Goal: Communication & Community: Ask a question

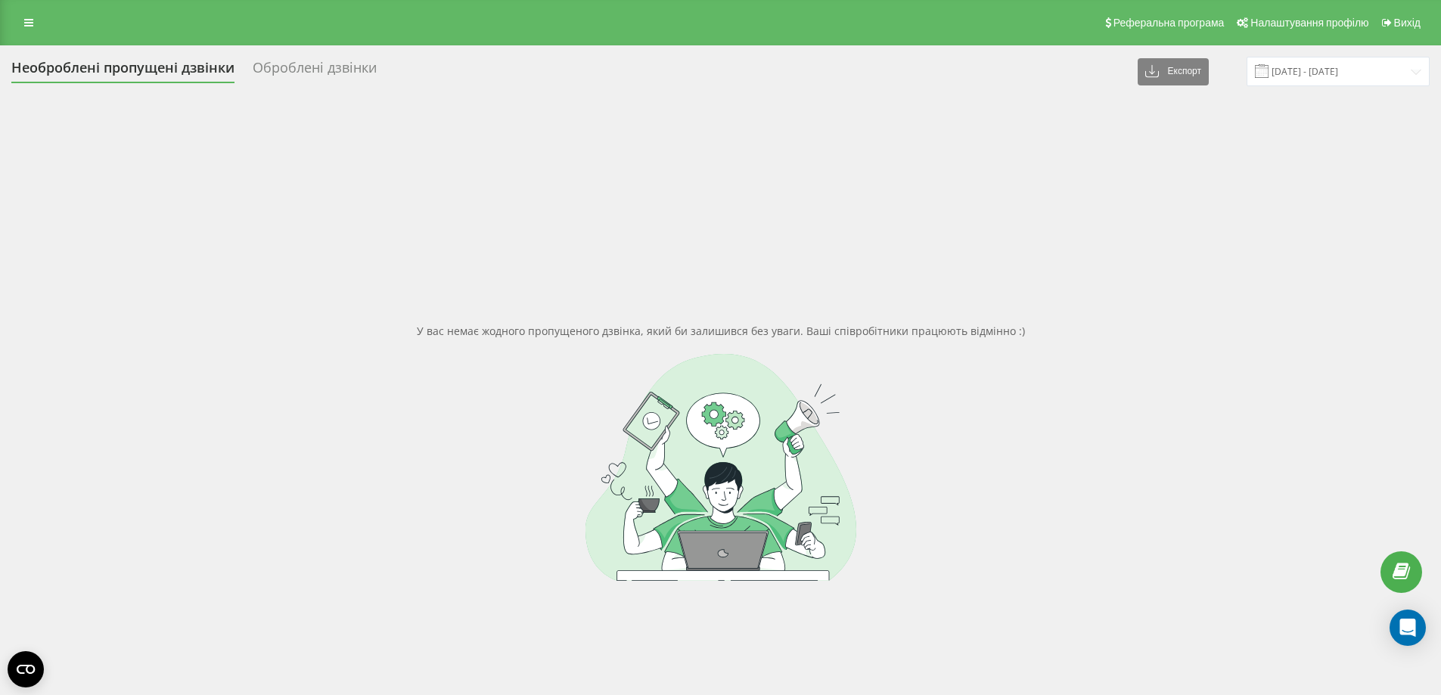
click at [460, 433] on div at bounding box center [720, 467] width 1419 height 227
click at [362, 337] on div "У вас немає жодного пропущеного дзвінка, який би залишився без уваги. Ваші спів…" at bounding box center [720, 451] width 1419 height 695
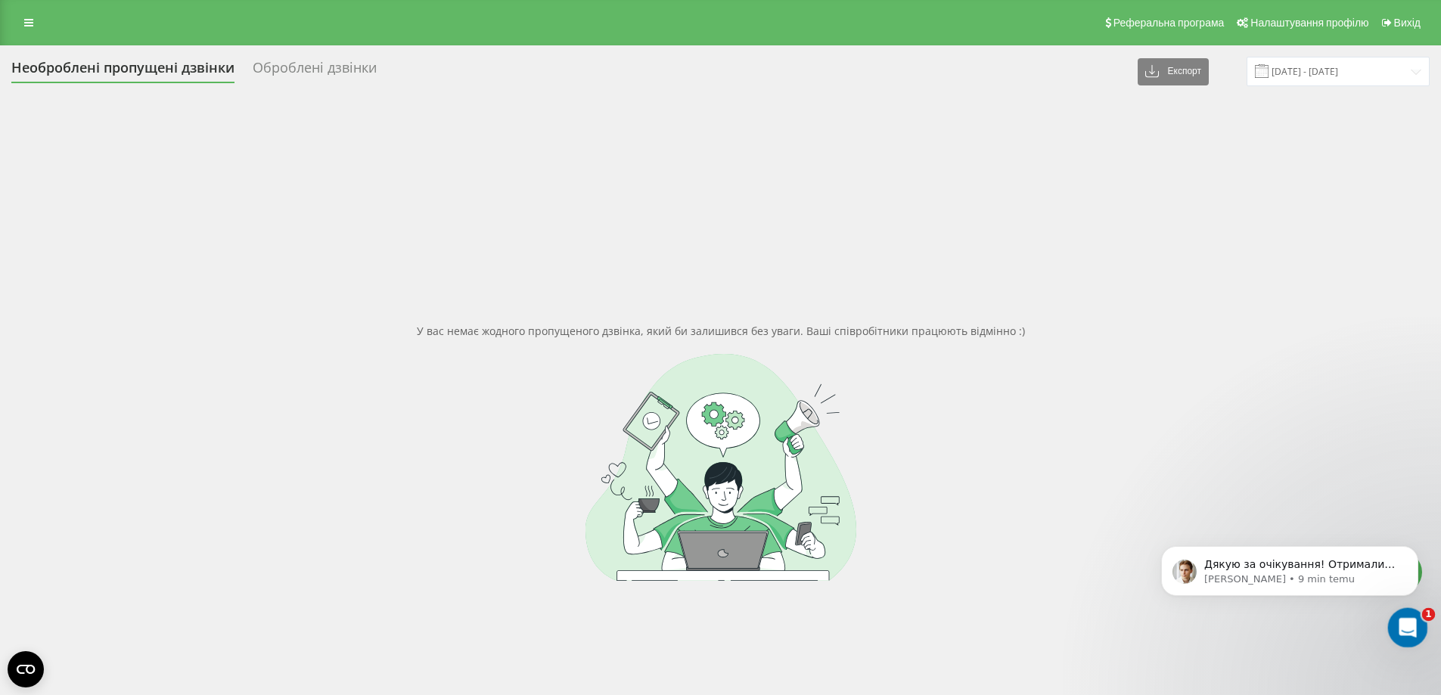
click at [1417, 626] on icon "Otwórz komunikator Intercom" at bounding box center [1406, 626] width 25 height 25
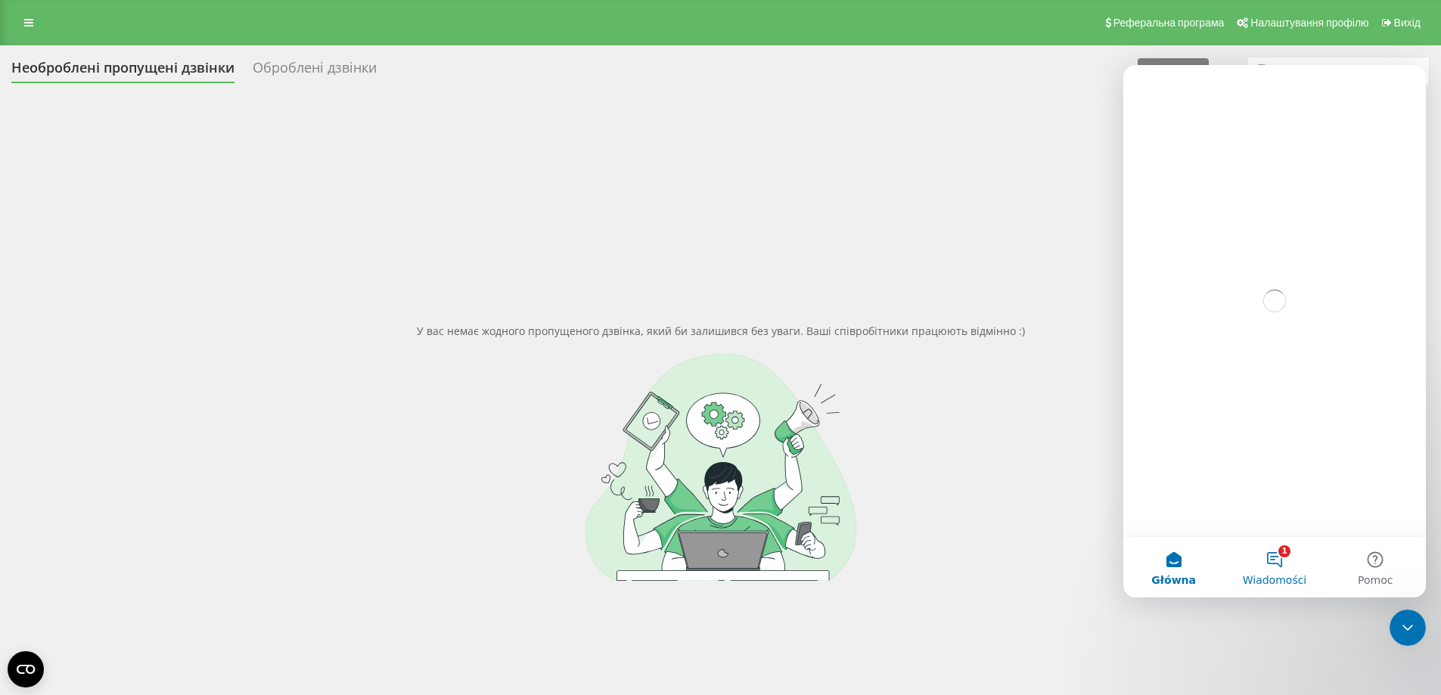
click at [1280, 552] on button "1 Wiadomości" at bounding box center [1274, 567] width 101 height 61
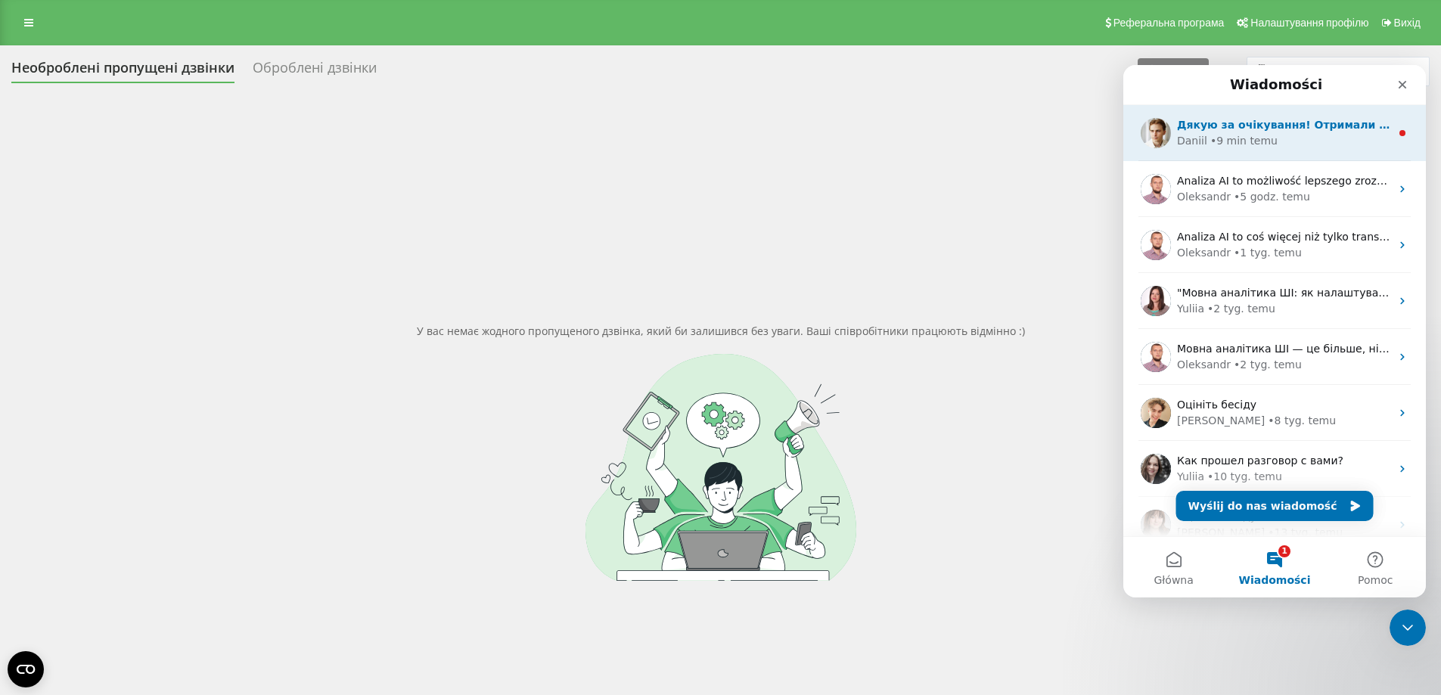
click at [1224, 145] on div "• 9 min temu" at bounding box center [1244, 141] width 67 height 16
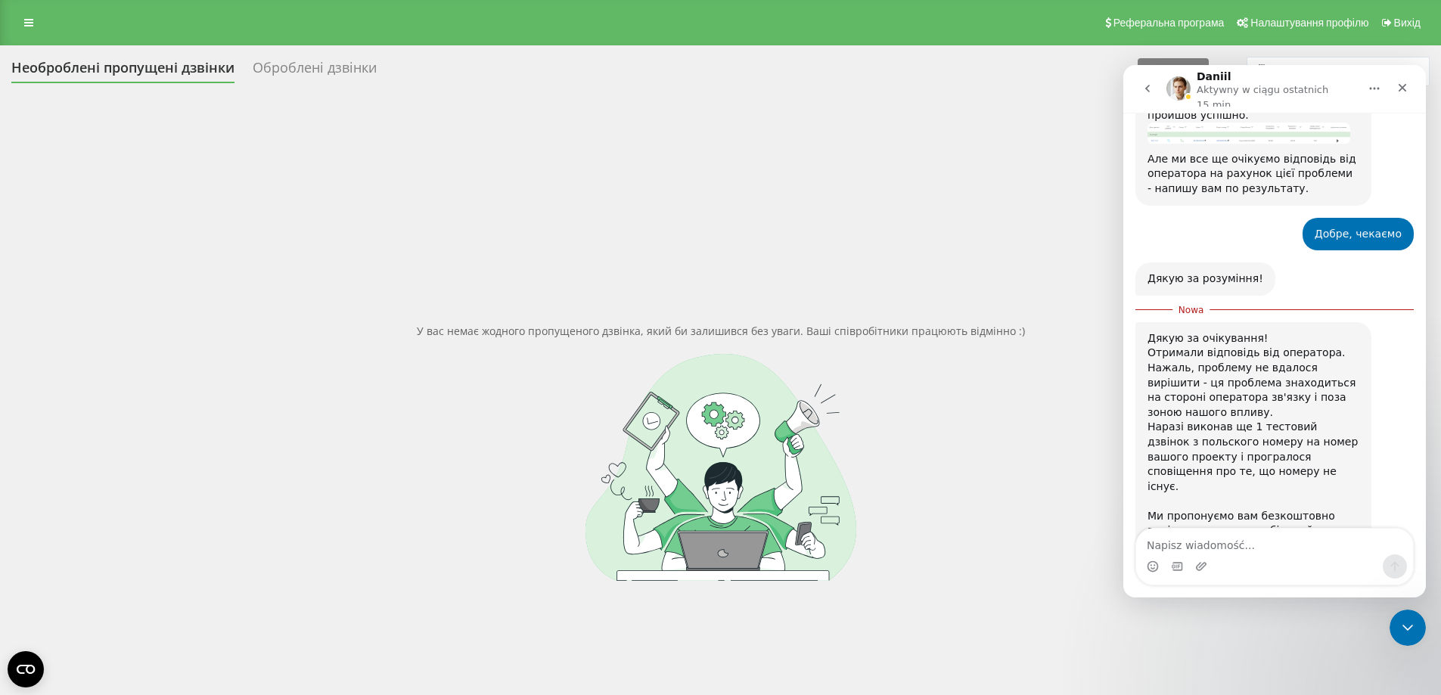
scroll to position [1435, 0]
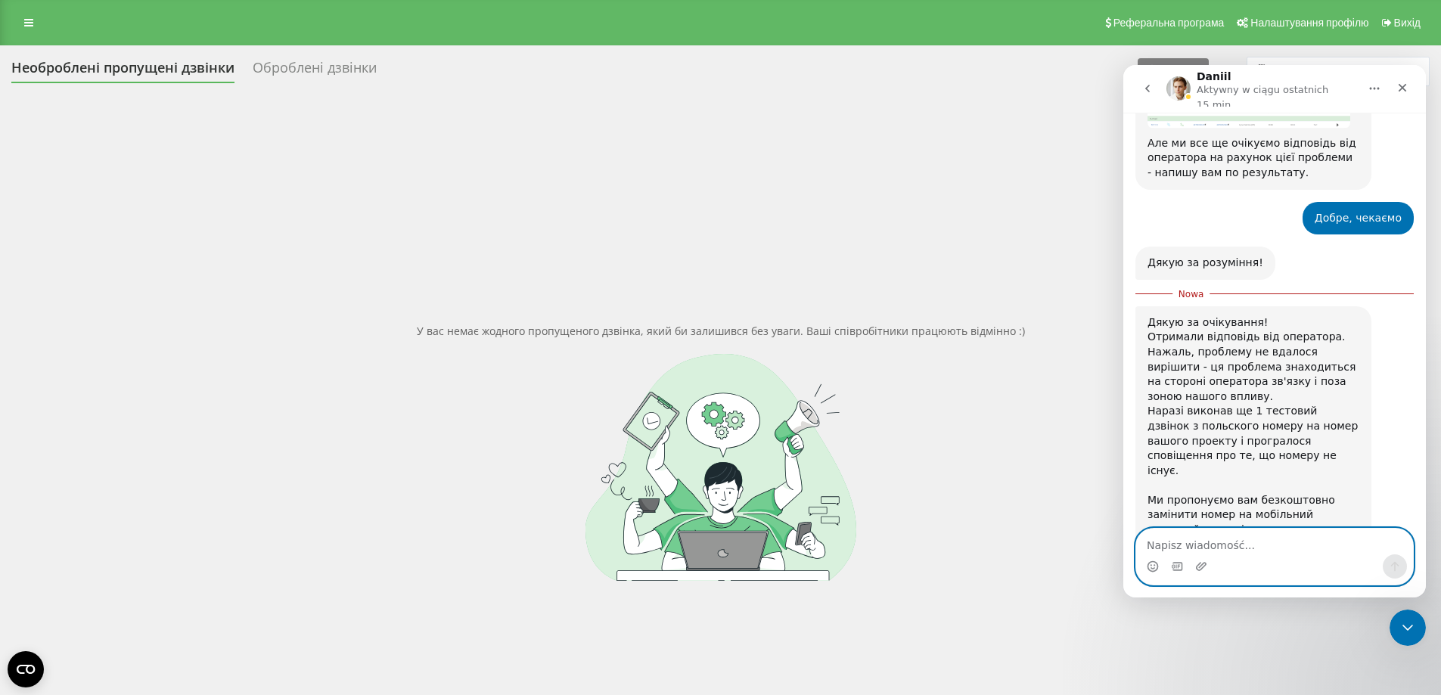
click at [1184, 538] on textarea "Napisz wiadomość..." at bounding box center [1274, 542] width 277 height 26
type textarea "D"
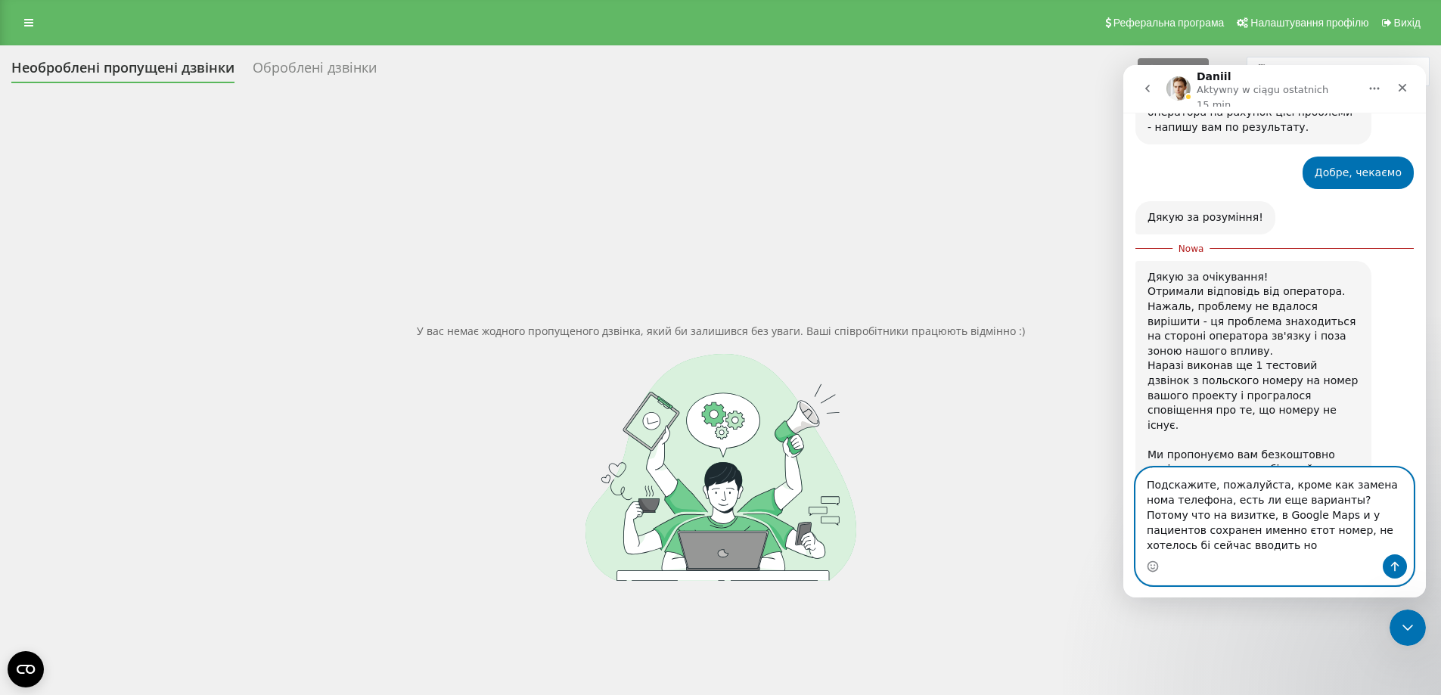
scroll to position [1496, 0]
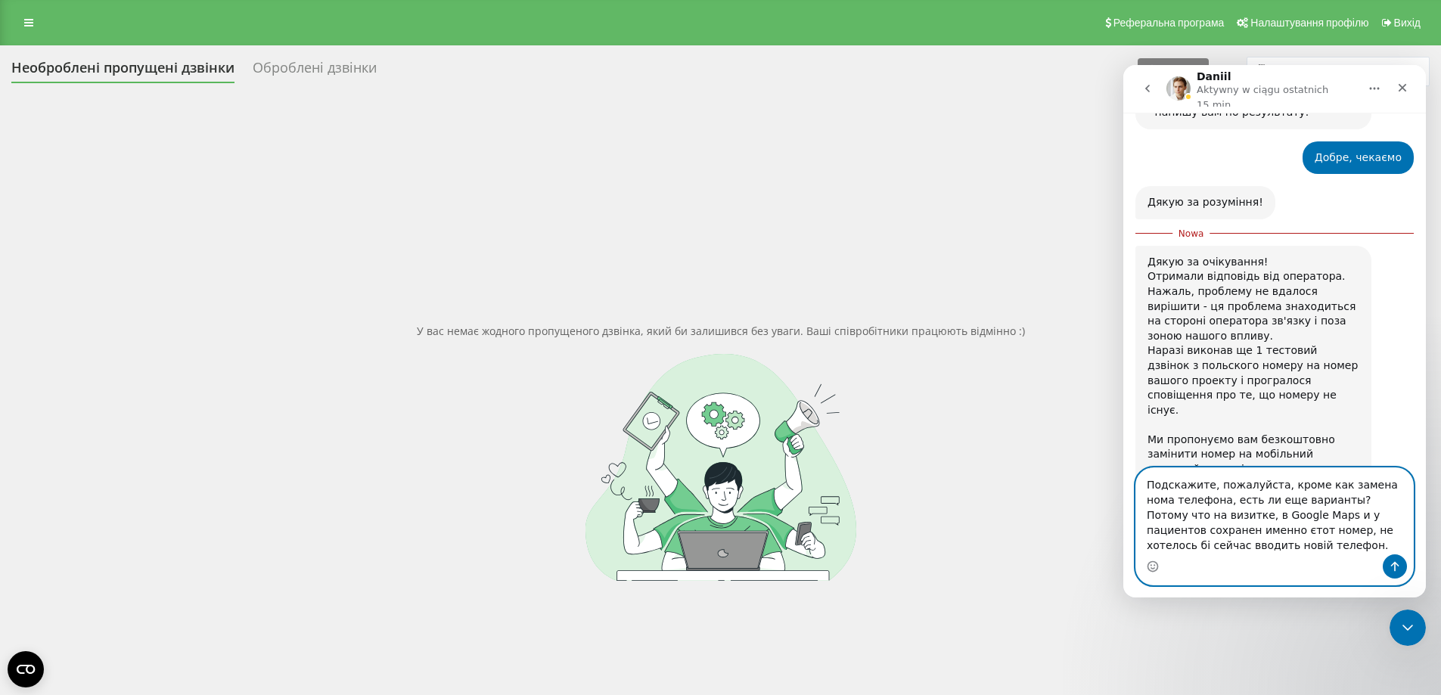
click at [1315, 533] on textarea "Подскажите, пожалуйста, кроме как замена нома телефона, есть ли еще варианты? П…" at bounding box center [1274, 511] width 277 height 86
click at [1167, 549] on textarea "Подскажите, пожалуйста, кроме как замена нома телефона, есть ли еще варианты? П…" at bounding box center [1274, 511] width 277 height 86
click at [1192, 532] on textarea "Подскажите, пожалуйста, кроме как замена нома телефона, есть ли еще варианты? П…" at bounding box center [1274, 511] width 277 height 86
click at [1242, 550] on textarea "Подскажите, пожалуйста, кроме как замена нома телефона, есть ли еще варианты? П…" at bounding box center [1274, 511] width 277 height 86
click at [1381, 484] on textarea "Подскажите, пожалуйста, кроме как замена нома телефона, есть ли еще варианты? П…" at bounding box center [1274, 511] width 277 height 86
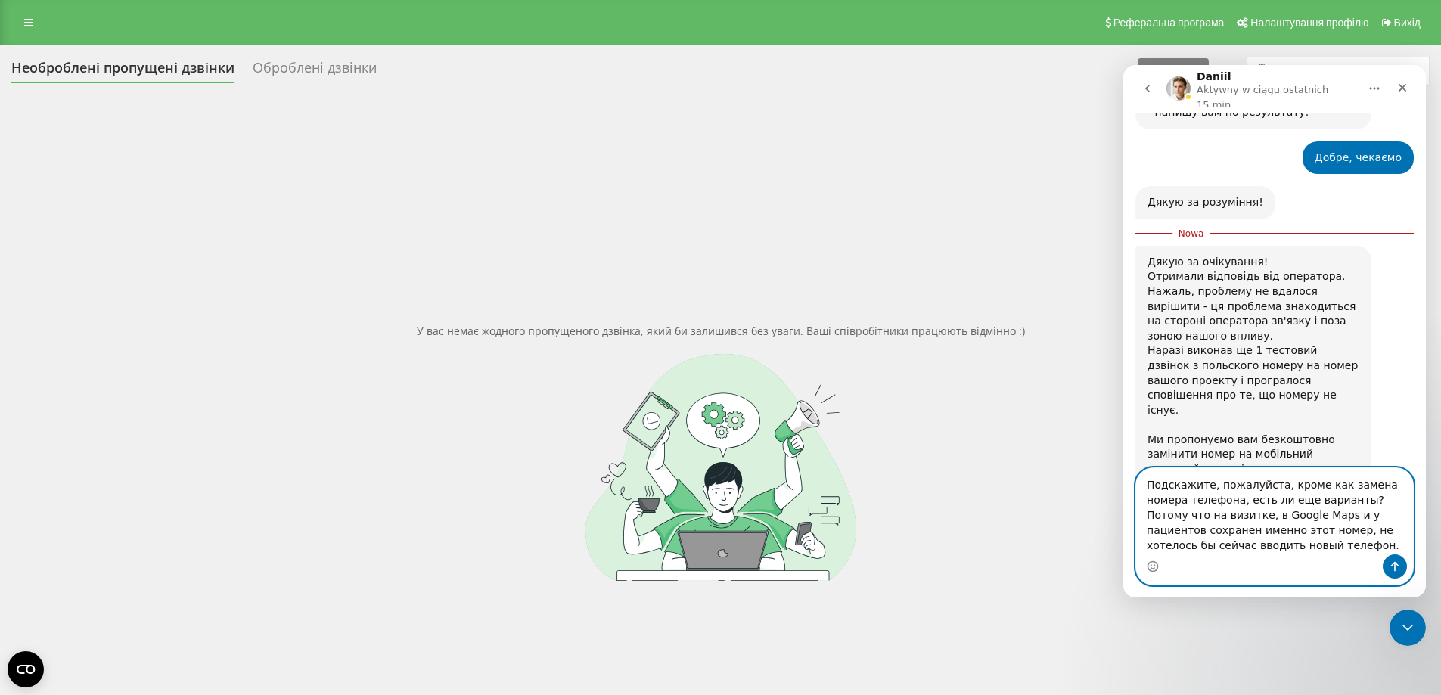
type textarea "Подскажите, пожалуйста, кроме как замена номера телефона, есть ли еще варианты?…"
click at [1398, 562] on icon "Wyślij wiadomość…" at bounding box center [1395, 567] width 12 height 12
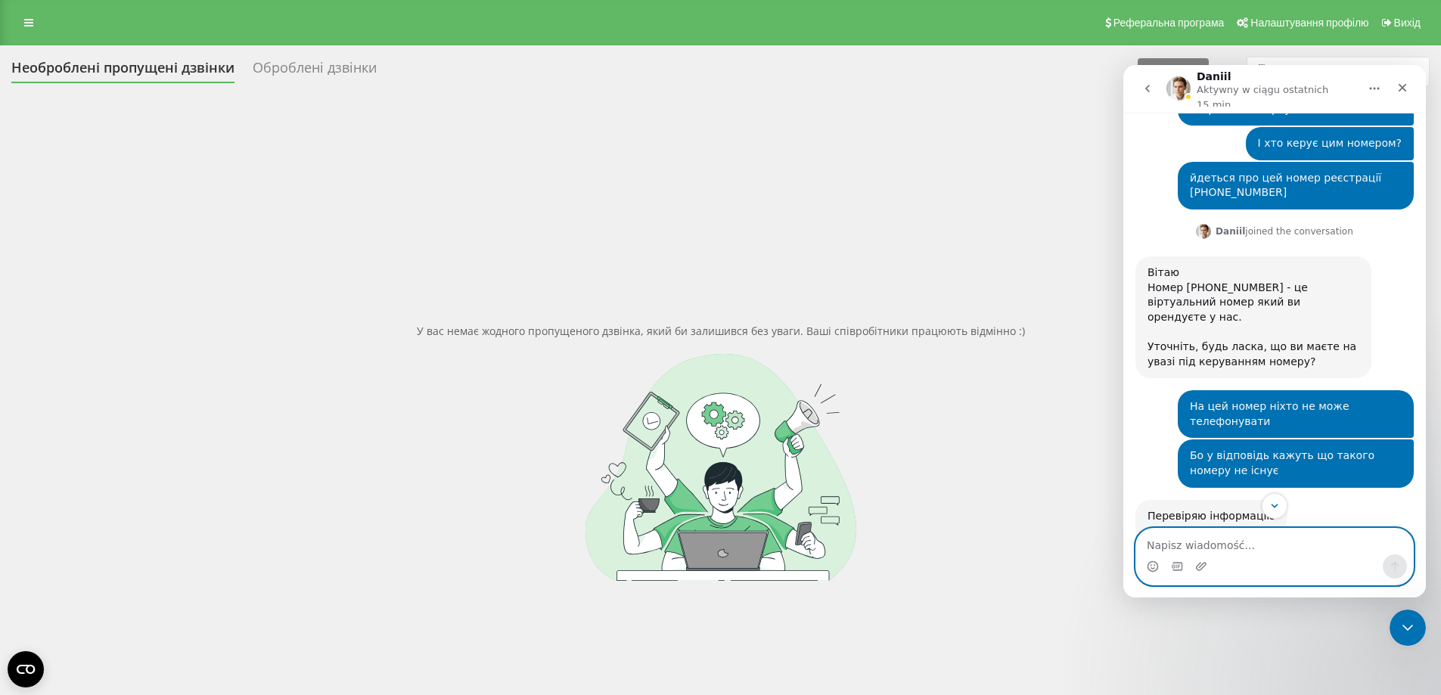
scroll to position [773, 0]
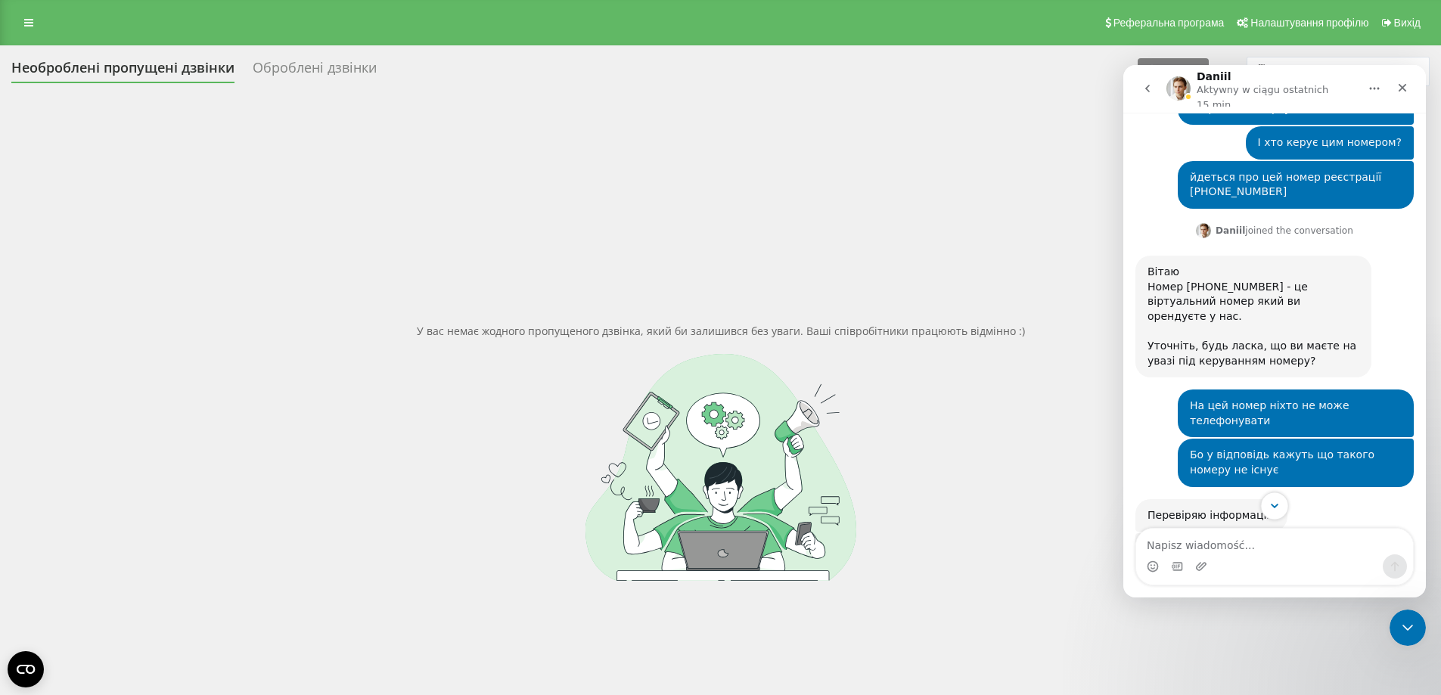
click at [1281, 499] on button "Scroll to bottom" at bounding box center [1275, 506] width 28 height 28
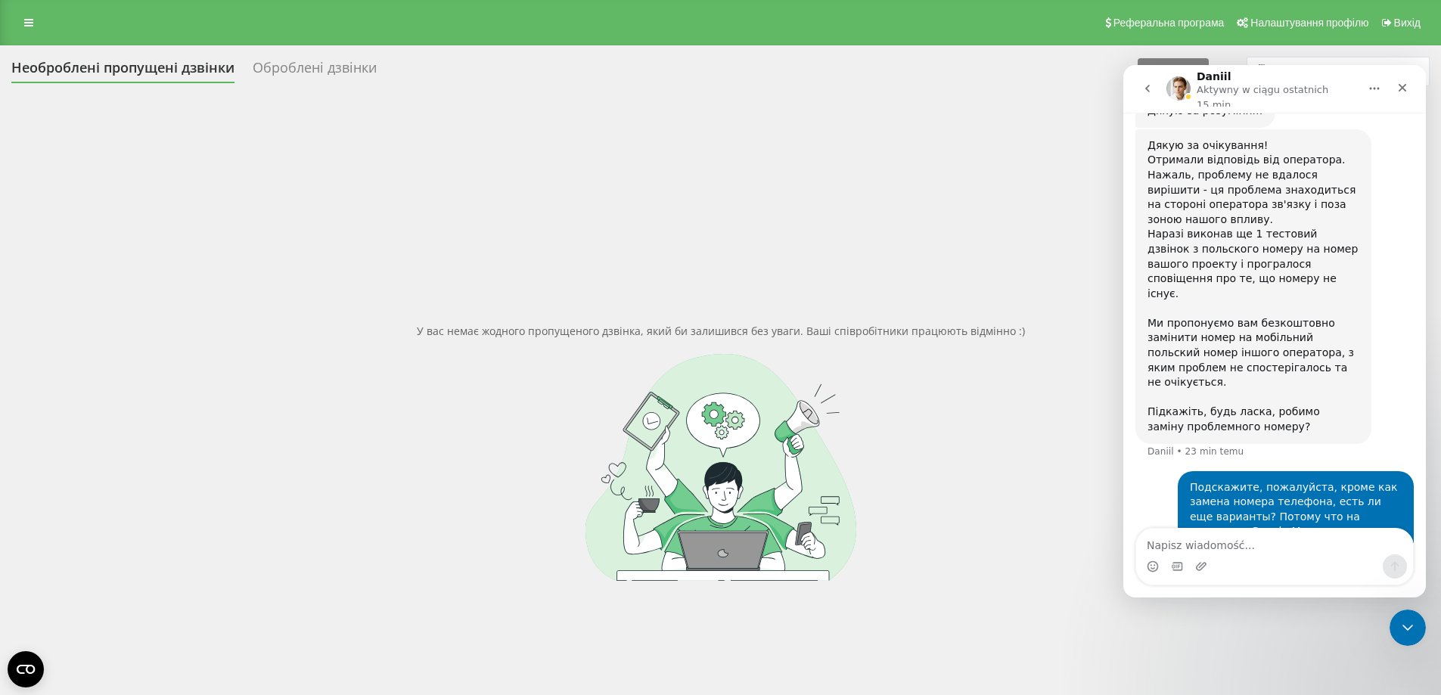
scroll to position [1529, 0]
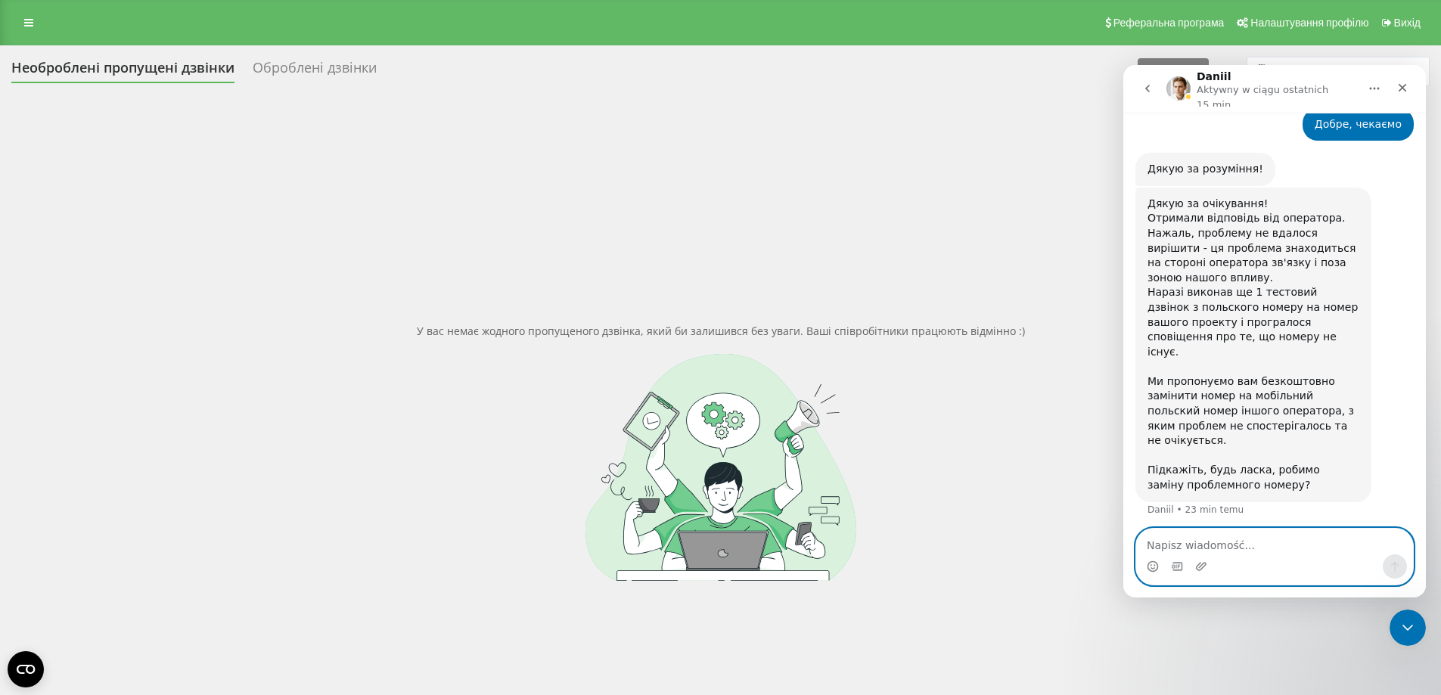
click at [1221, 552] on textarea "Napisz wiadomość..." at bounding box center [1274, 542] width 277 height 26
type textarea "Д"
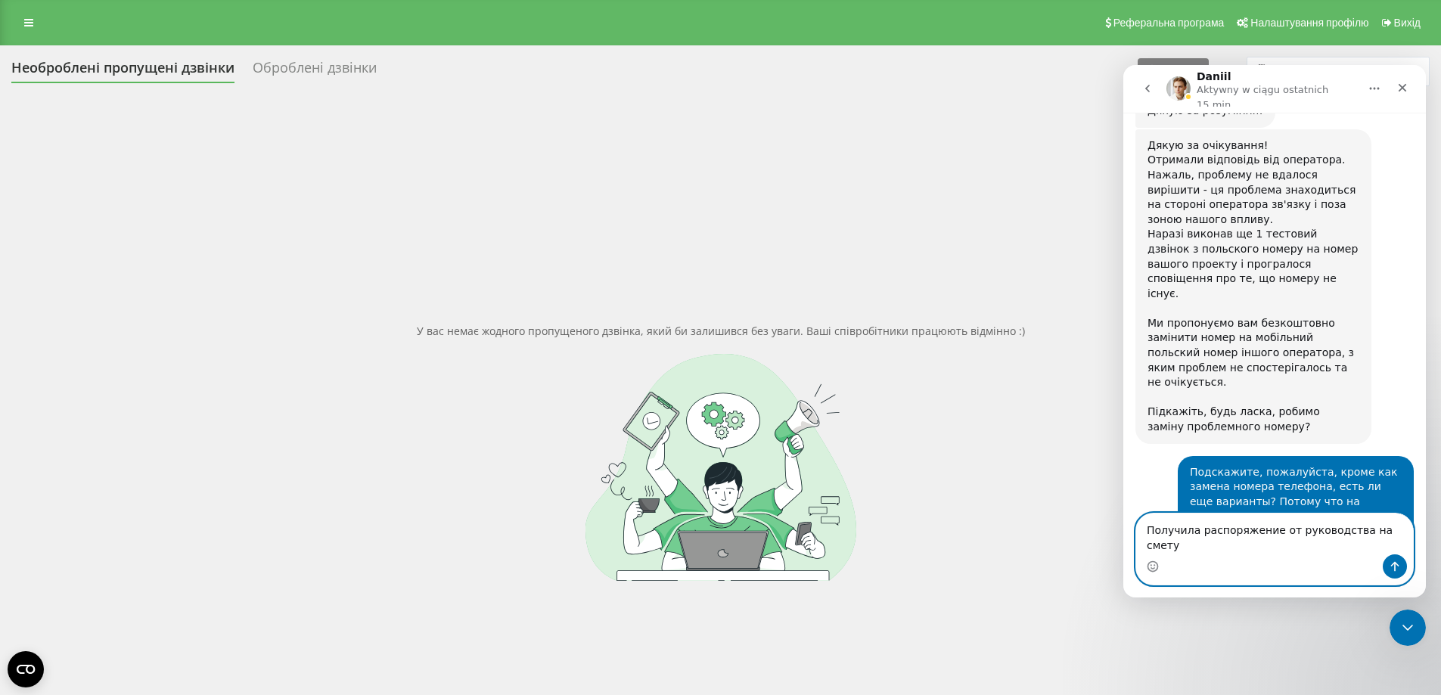
scroll to position [1634, 0]
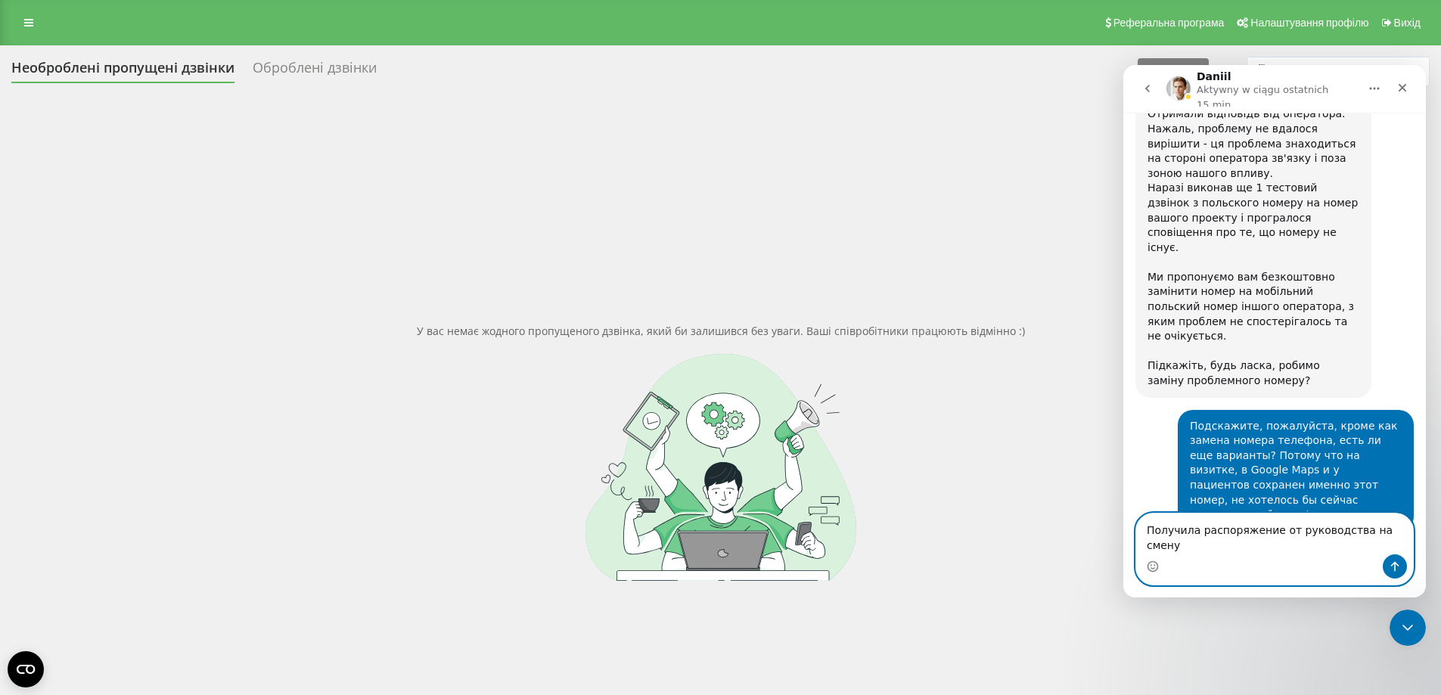
drag, startPoint x: 1271, startPoint y: 546, endPoint x: 1199, endPoint y: 547, distance: 71.9
click at [1199, 547] on textarea "Получила распоряжение от руководства на смену" at bounding box center [1274, 534] width 277 height 41
click at [1381, 545] on textarea "Получила разрешение от руководства на смену" at bounding box center [1274, 534] width 277 height 41
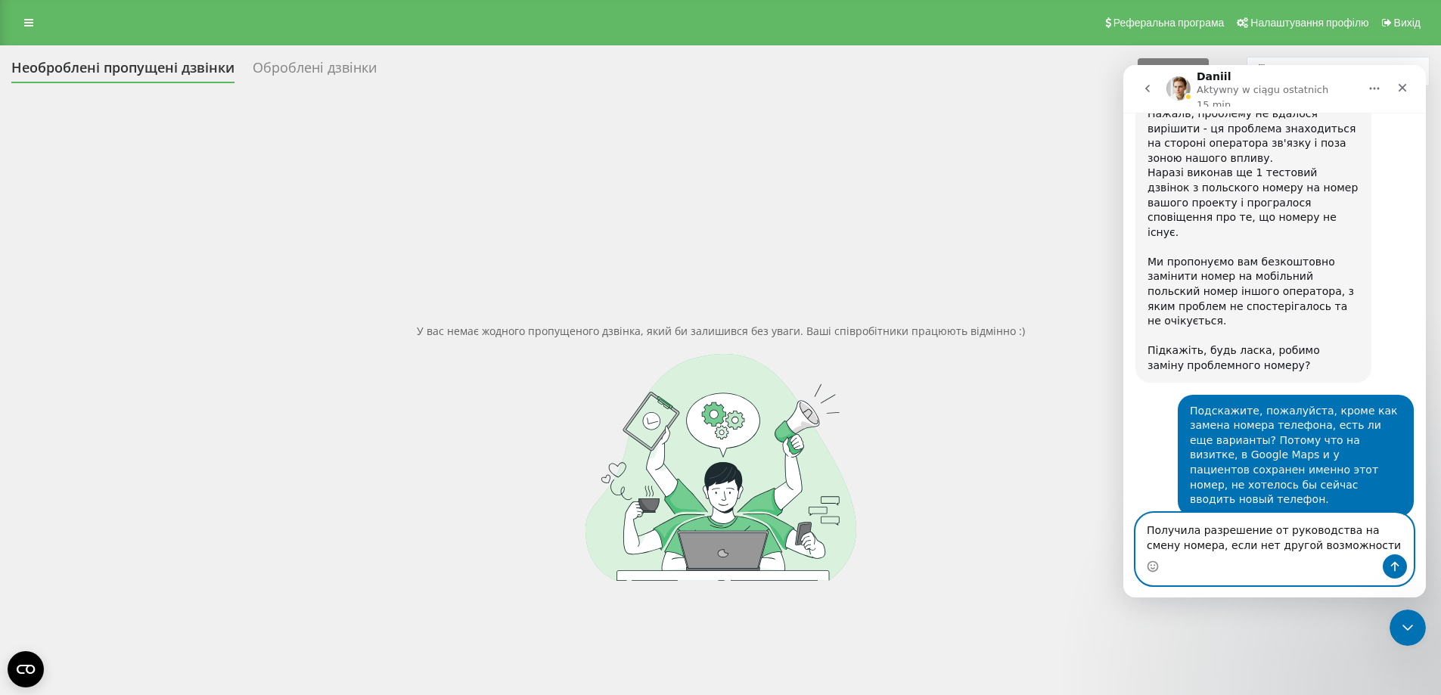
type textarea "Получила разрешение от руководства на смену номера, если нет другой возможности"
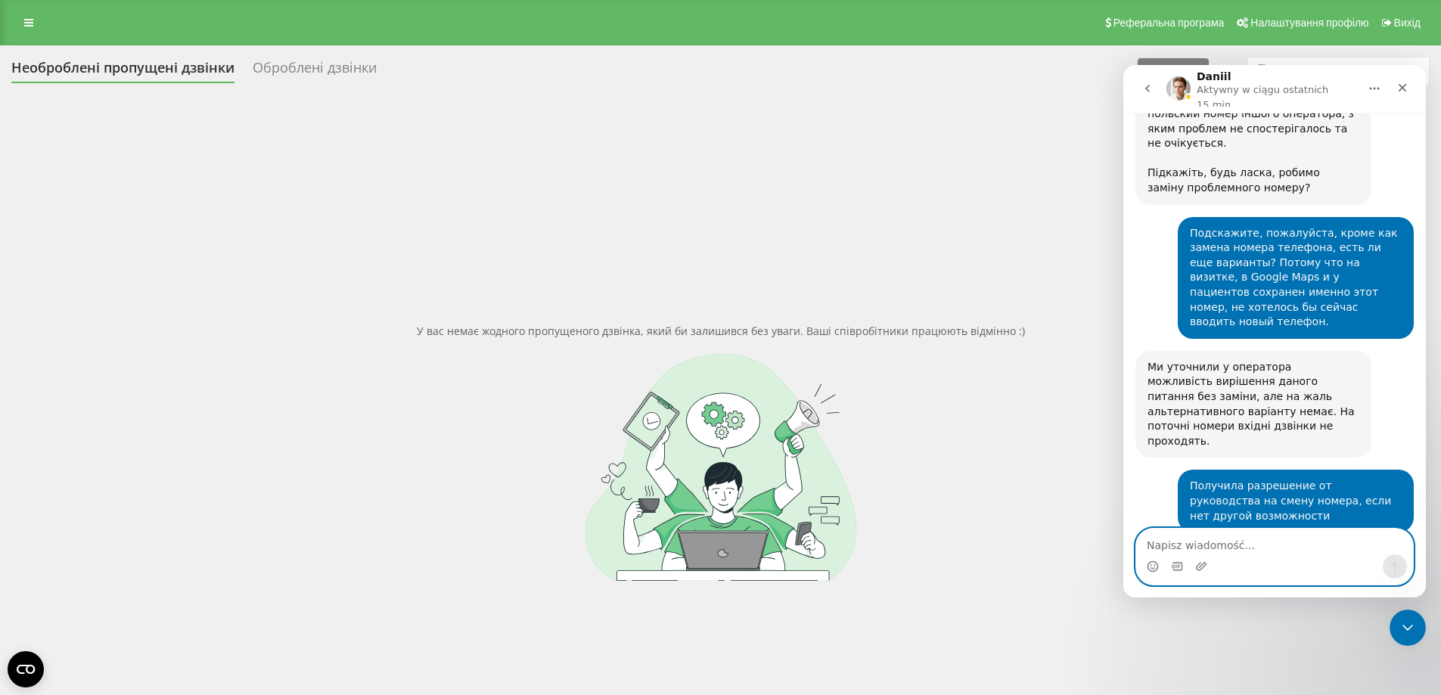
scroll to position [1768, 0]
